Goal: Transaction & Acquisition: Purchase product/service

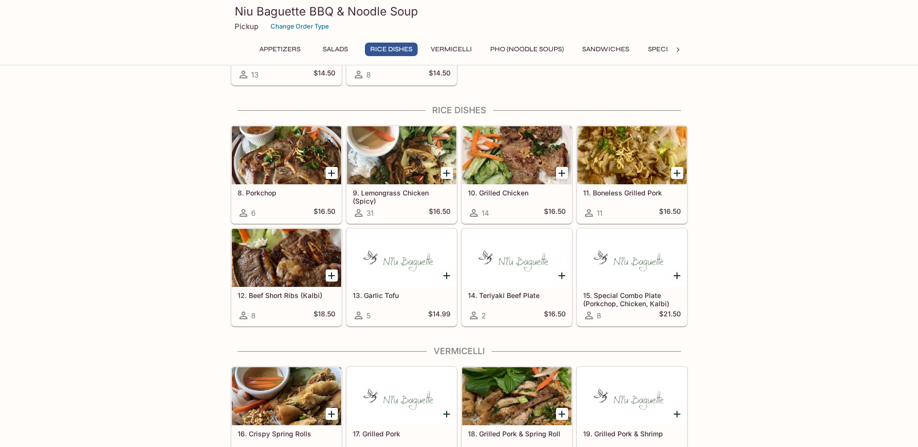
scroll to position [339, 0]
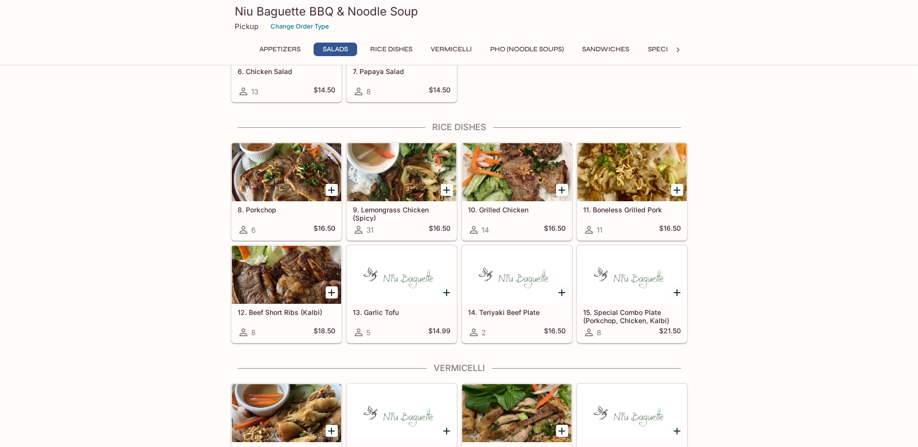
click at [398, 208] on h5 "9. Lemongrass Chicken (Spicy)" at bounding box center [402, 214] width 98 height 16
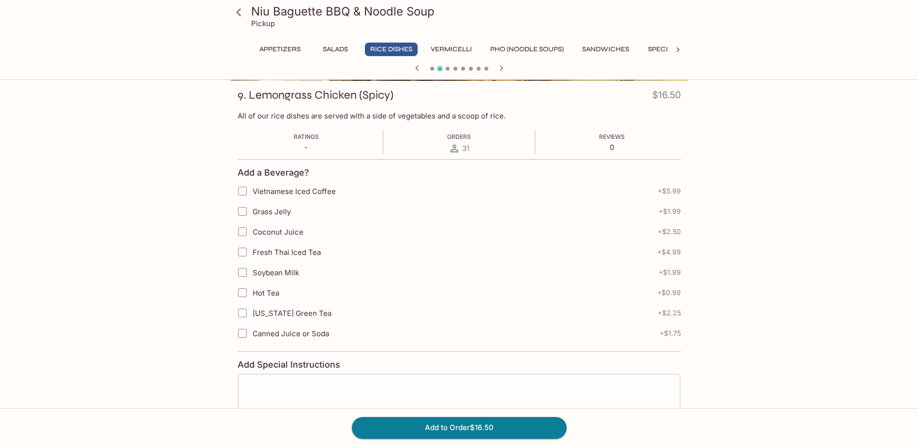
scroll to position [194, 0]
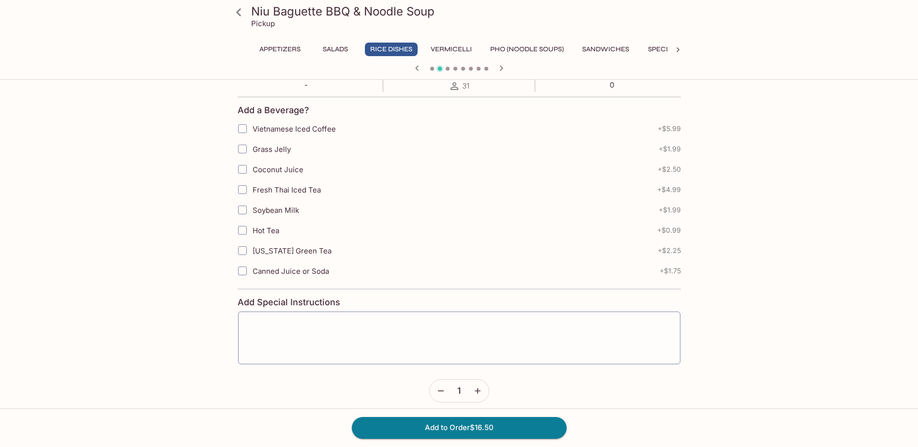
click at [480, 392] on icon "button" at bounding box center [478, 391] width 10 height 10
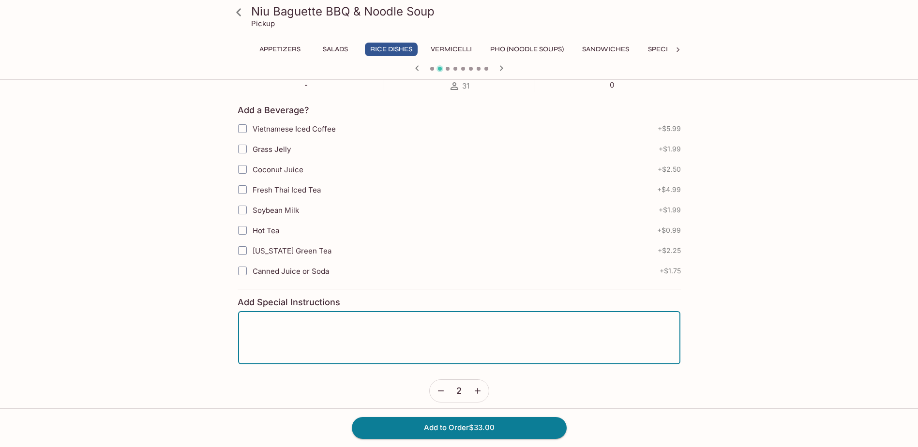
click at [265, 325] on textarea at bounding box center [459, 337] width 429 height 37
type textarea "no peanuts"
click at [490, 429] on button "Add to Order $33.00" at bounding box center [459, 427] width 215 height 21
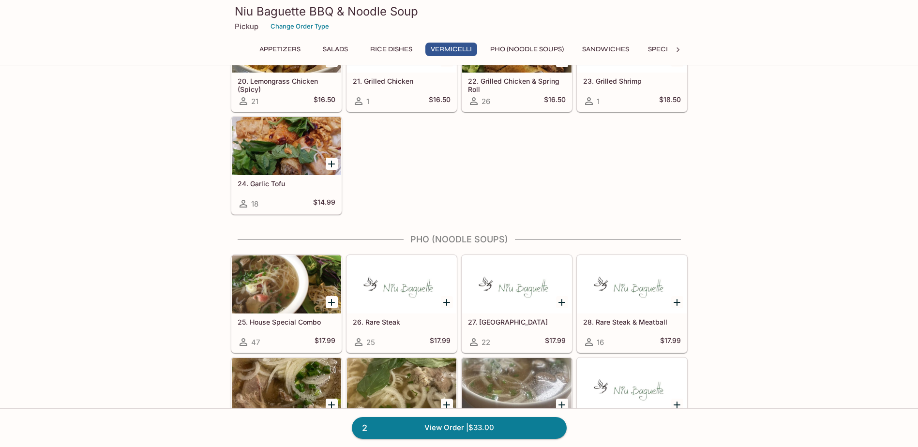
scroll to position [871, 0]
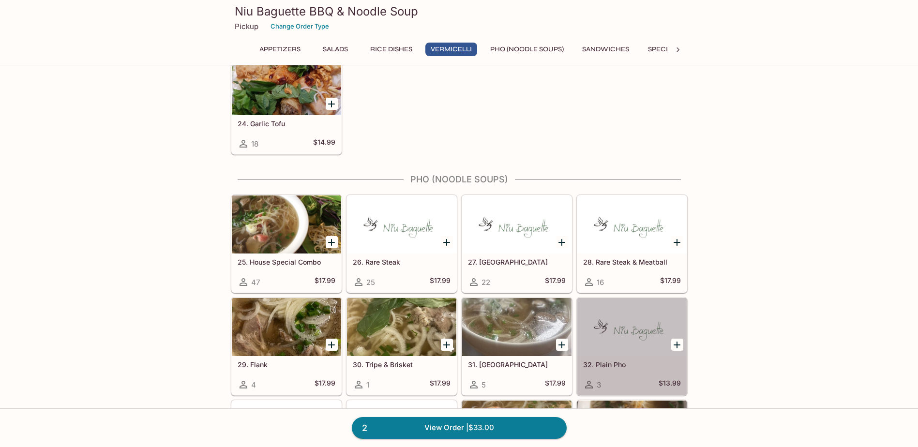
click at [639, 338] on div at bounding box center [631, 327] width 109 height 58
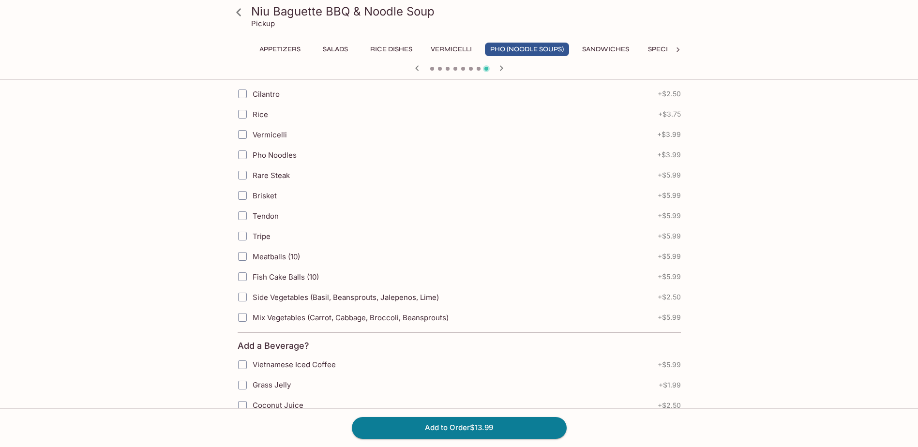
scroll to position [290, 0]
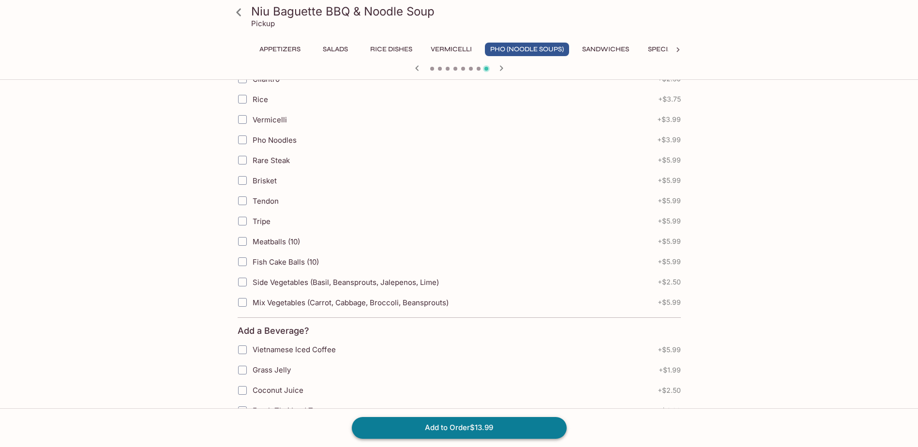
click at [458, 427] on button "Add to Order $13.99" at bounding box center [459, 427] width 215 height 21
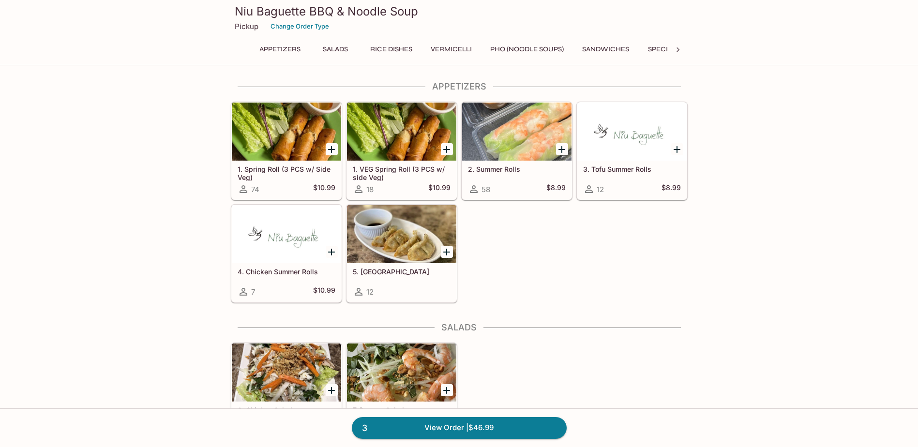
click at [413, 168] on h5 "1. VEG Spring Roll (3 PCS w/ side Veg)" at bounding box center [402, 173] width 98 height 16
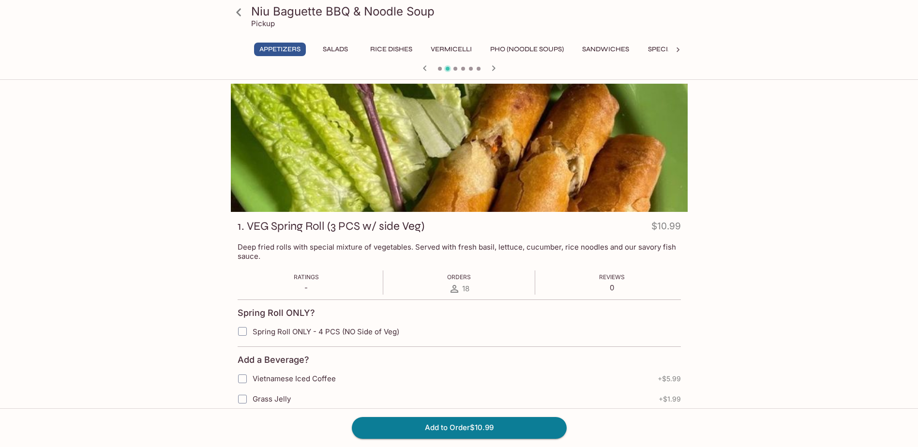
click at [241, 333] on input "Spring Roll ONLY - 4 PCS (NO Side of Veg)" at bounding box center [242, 331] width 19 height 19
checkbox input "false"
click at [488, 427] on button "Add to Order $10.99" at bounding box center [459, 427] width 215 height 21
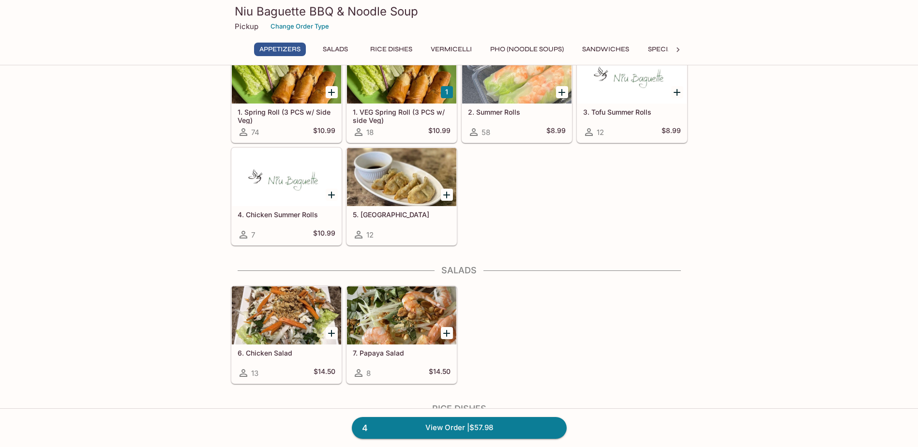
scroll to position [145, 0]
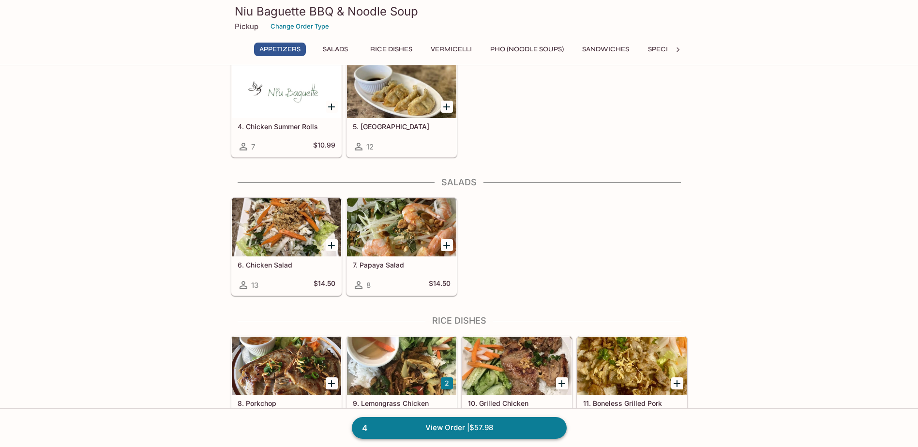
click at [447, 429] on link "4 View Order | $57.98" at bounding box center [459, 427] width 215 height 21
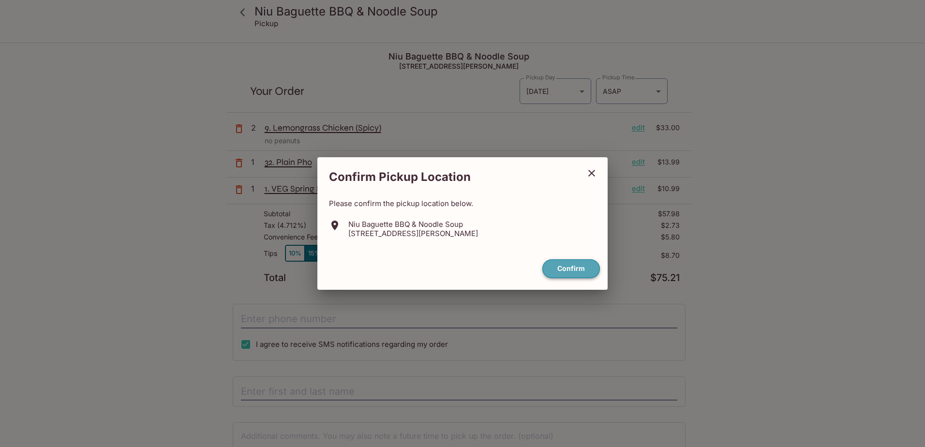
click at [576, 269] on button "Confirm" at bounding box center [572, 268] width 58 height 19
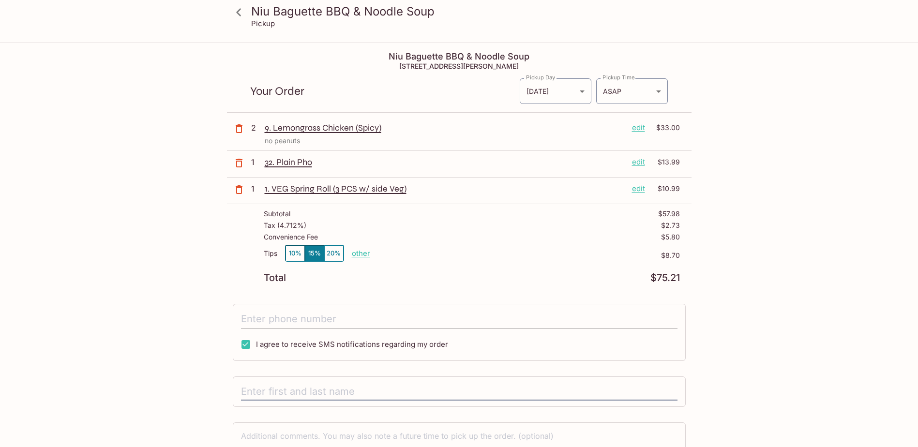
click at [318, 317] on input "tel" at bounding box center [459, 319] width 437 height 18
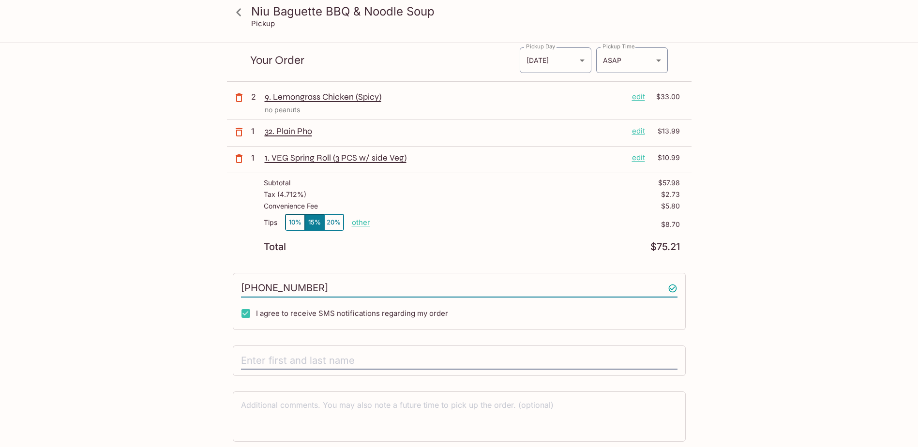
scroll to position [48, 0]
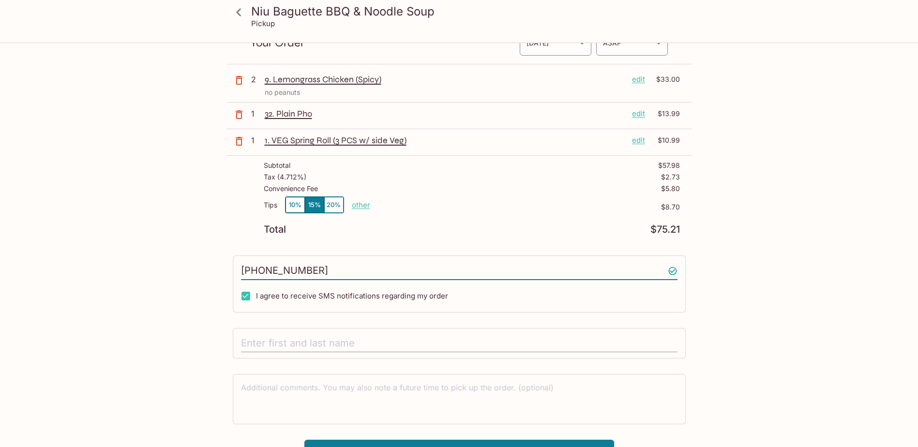
type input "[PHONE_NUMBER]"
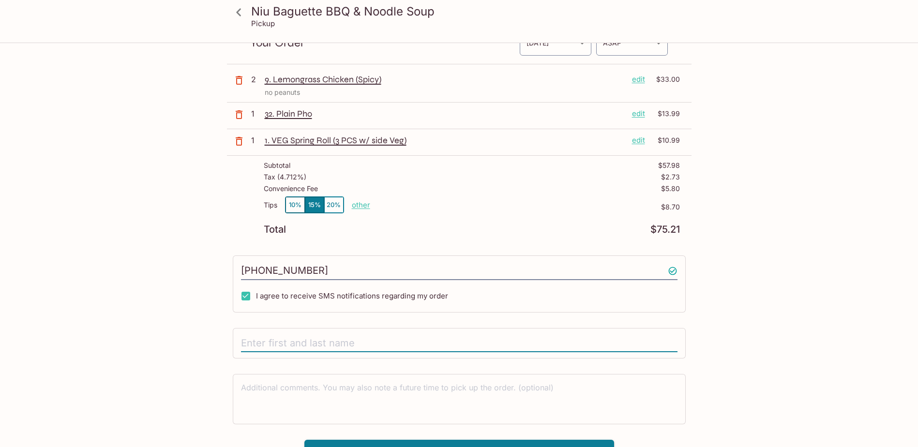
click at [293, 341] on input "text" at bounding box center [459, 343] width 437 height 18
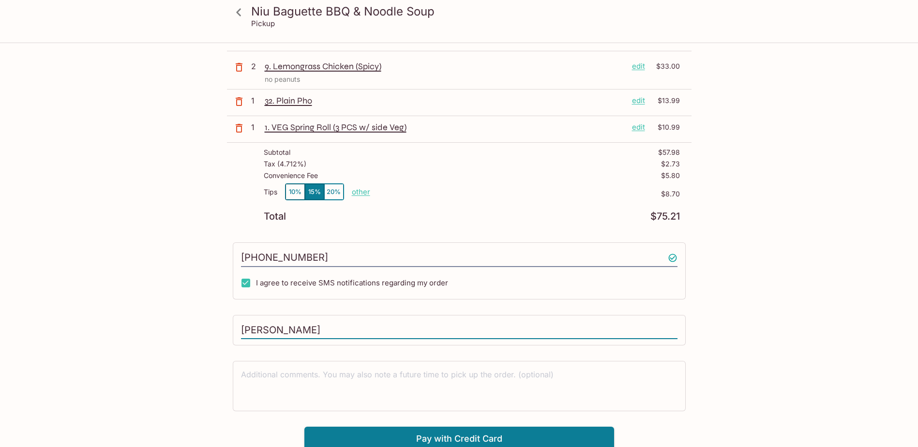
scroll to position [65, 0]
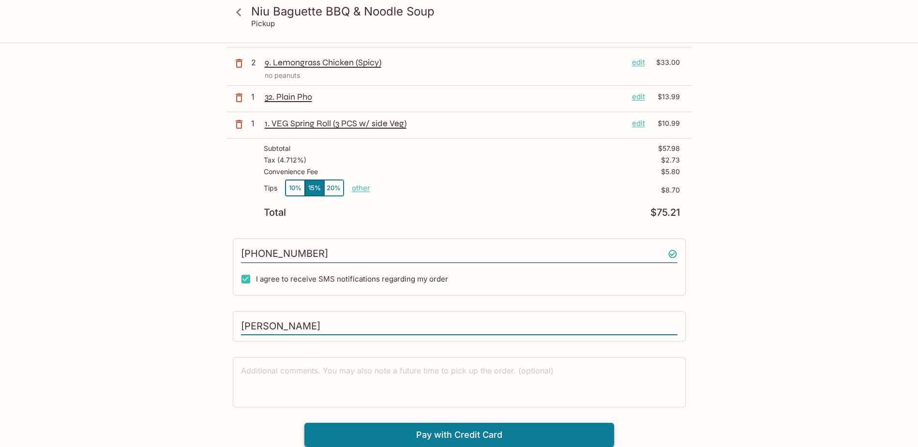
type input "[PERSON_NAME]"
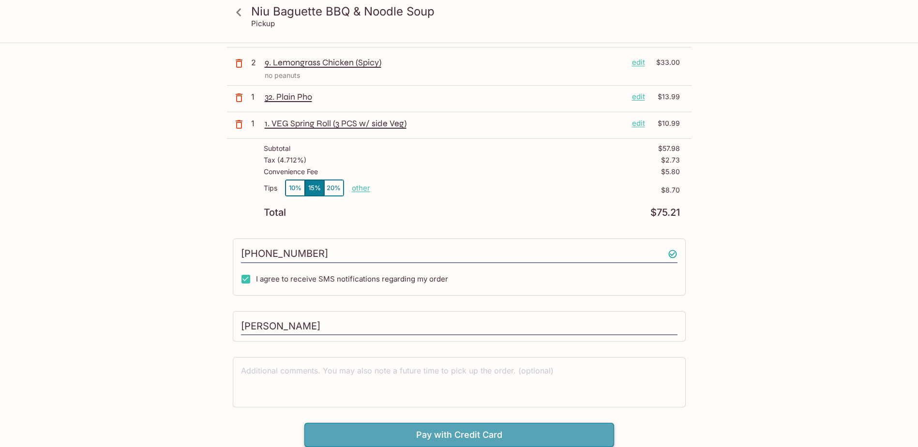
click at [471, 433] on button "Pay with Credit Card" at bounding box center [459, 435] width 310 height 24
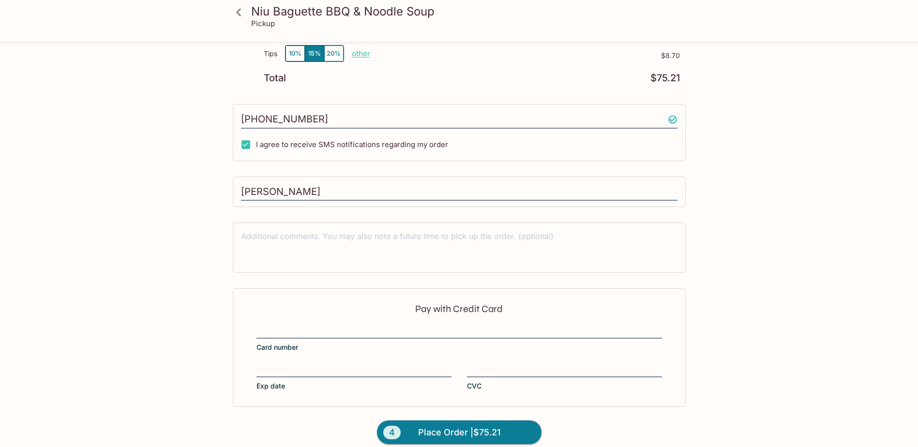
scroll to position [211, 0]
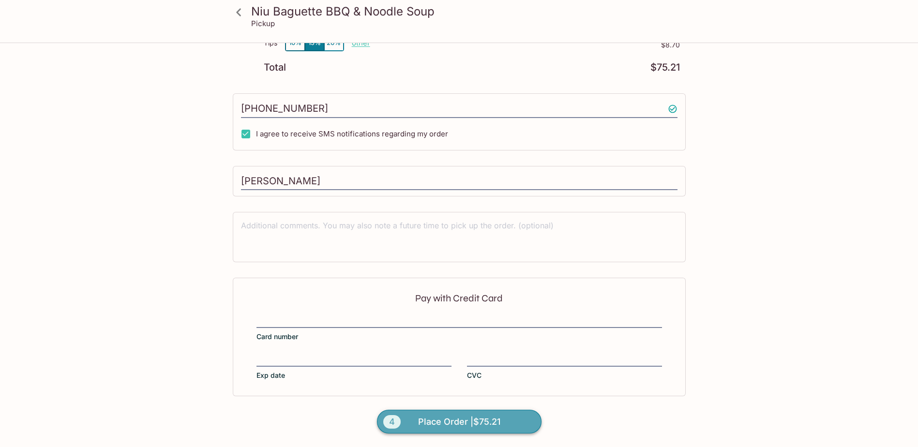
click at [428, 423] on span "Place Order | $75.21" at bounding box center [459, 421] width 82 height 15
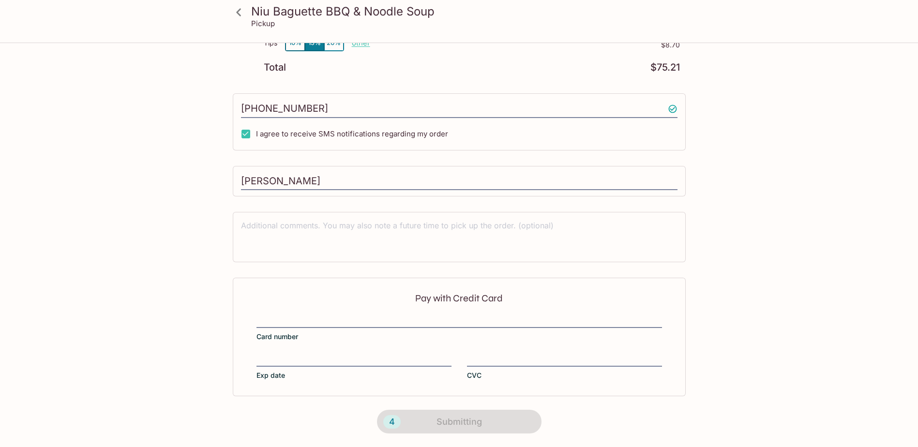
scroll to position [115, 0]
